Goal: Task Accomplishment & Management: Manage account settings

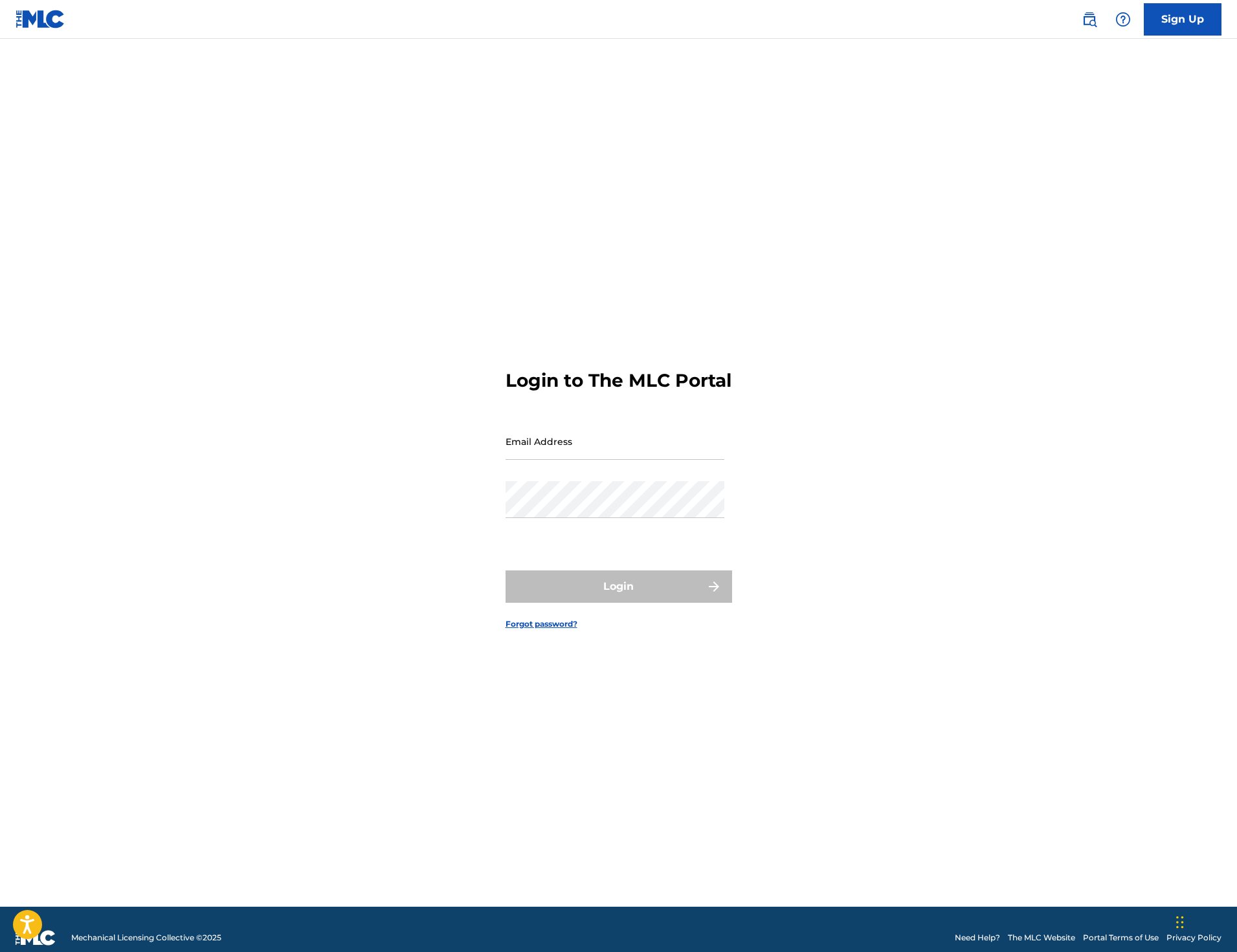
click at [601, 454] on input "Email Address" at bounding box center [614, 442] width 219 height 37
type input "[EMAIL_ADDRESS][DOMAIN_NAME]"
click at [575, 532] on div "Password" at bounding box center [614, 510] width 219 height 58
click at [576, 532] on div "Password" at bounding box center [614, 510] width 219 height 58
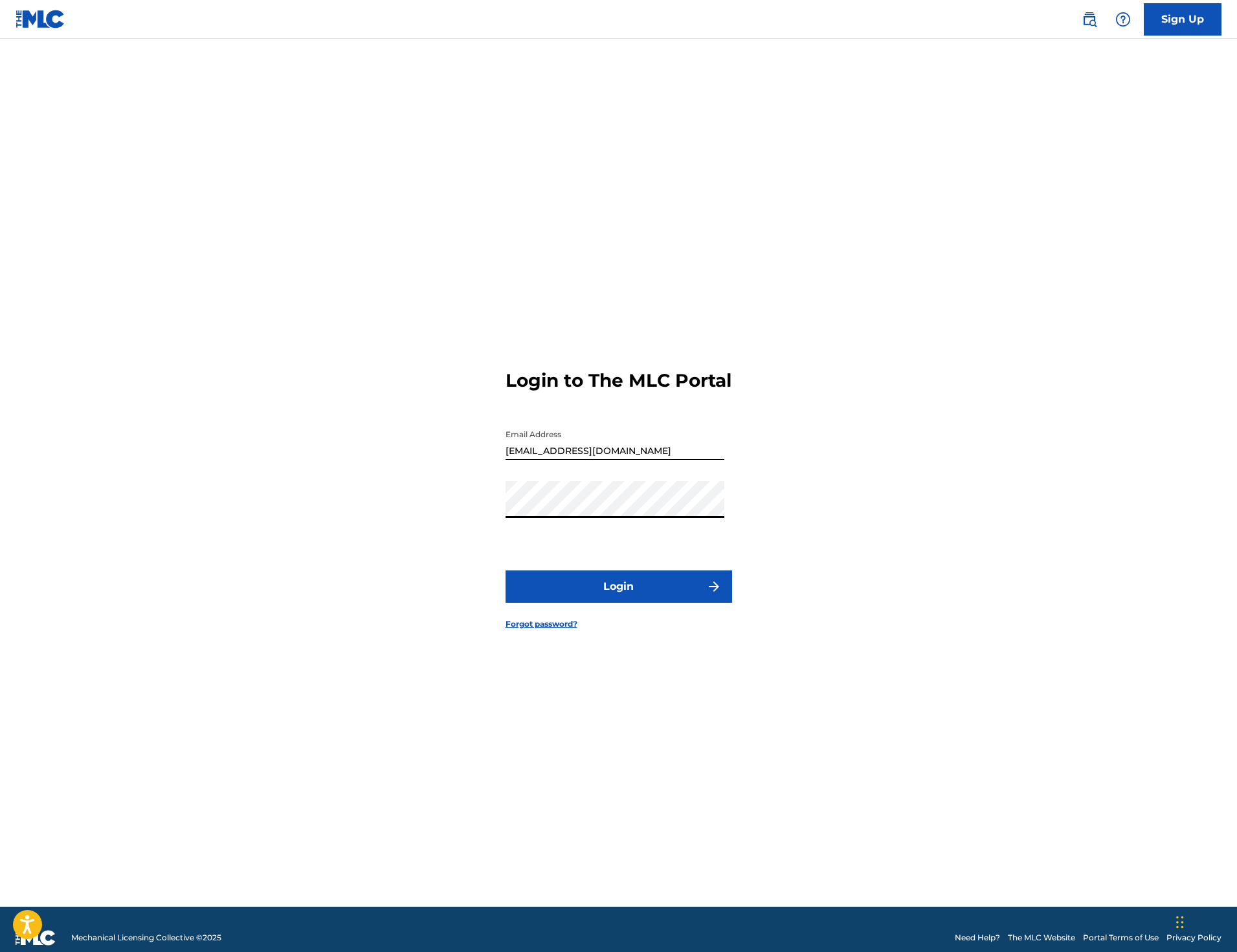
click at [613, 585] on button "Login" at bounding box center [618, 587] width 226 height 32
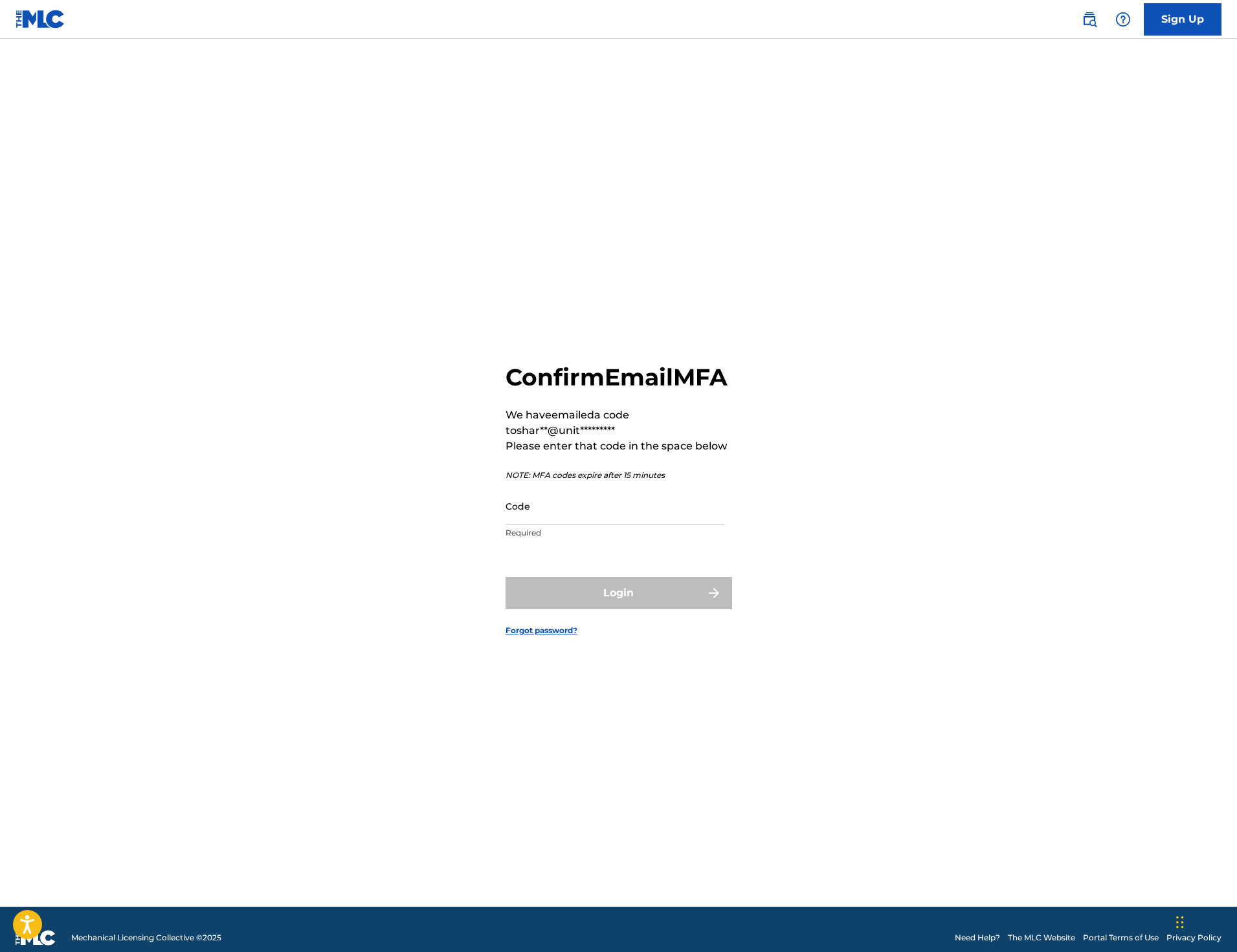
click at [611, 525] on input "Code" at bounding box center [614, 507] width 219 height 37
paste input "108941"
type input "108941"
click at [638, 499] on div "Confirm Email MFA We have emailed a code to shar**@unit********* Please enter t…" at bounding box center [618, 454] width 226 height 183
click at [650, 609] on button "Login" at bounding box center [618, 592] width 226 height 32
